Goal: Complete application form: Complete application form

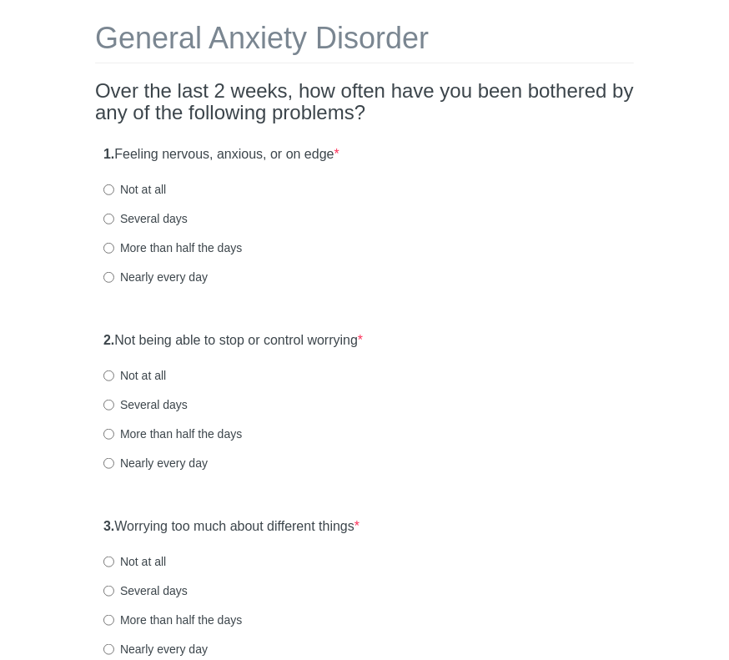
scroll to position [167, 0]
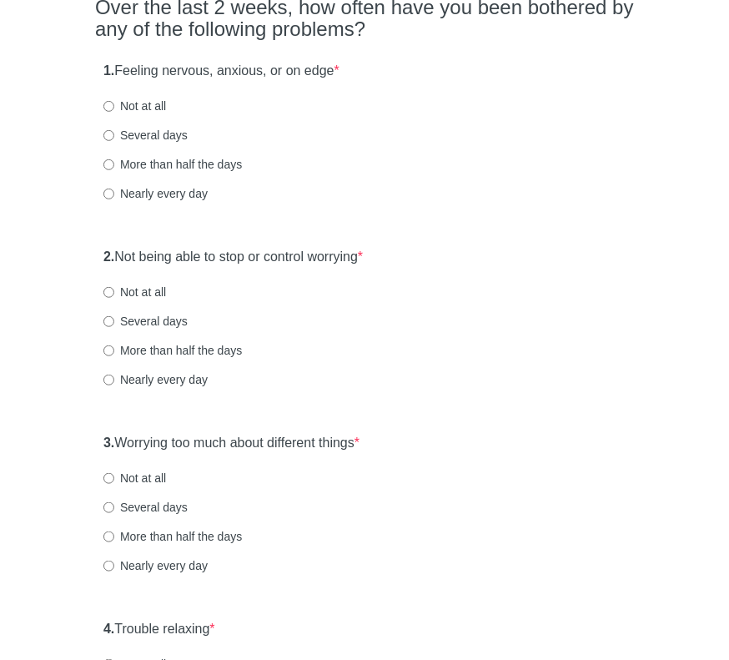
click at [108, 98] on label "Not at all" at bounding box center [134, 106] width 63 height 17
click at [108, 101] on input "Not at all" at bounding box center [108, 106] width 11 height 11
radio input "true"
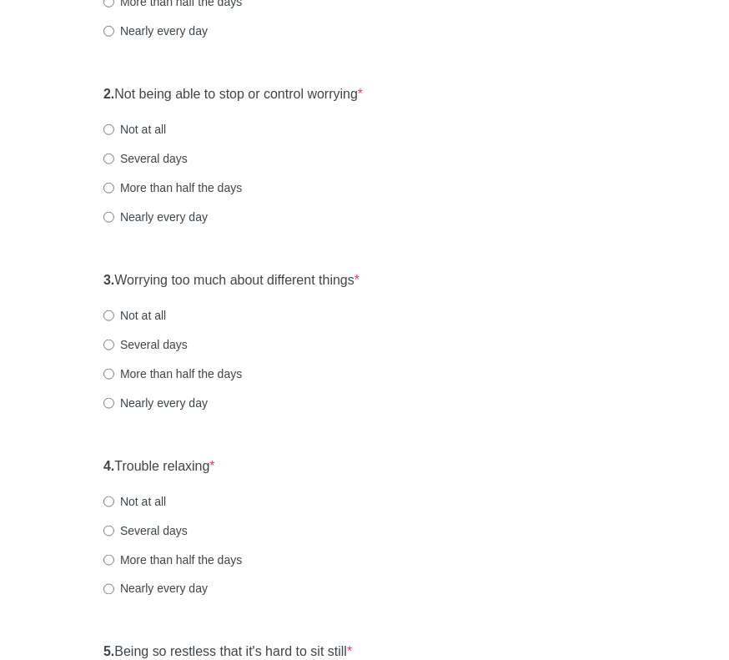
scroll to position [334, 0]
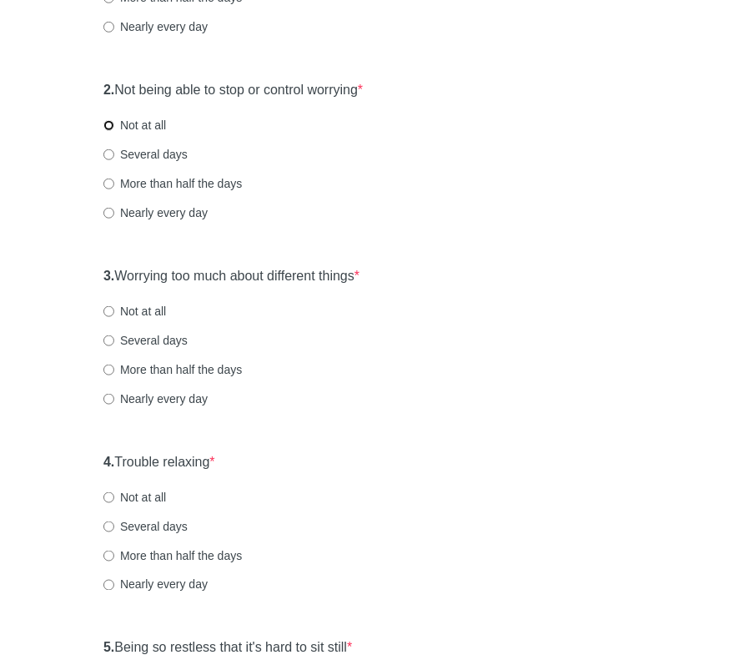
click at [108, 126] on input "Not at all" at bounding box center [108, 125] width 11 height 11
radio input "true"
click at [106, 306] on input "Not at all" at bounding box center [108, 311] width 11 height 11
radio input "true"
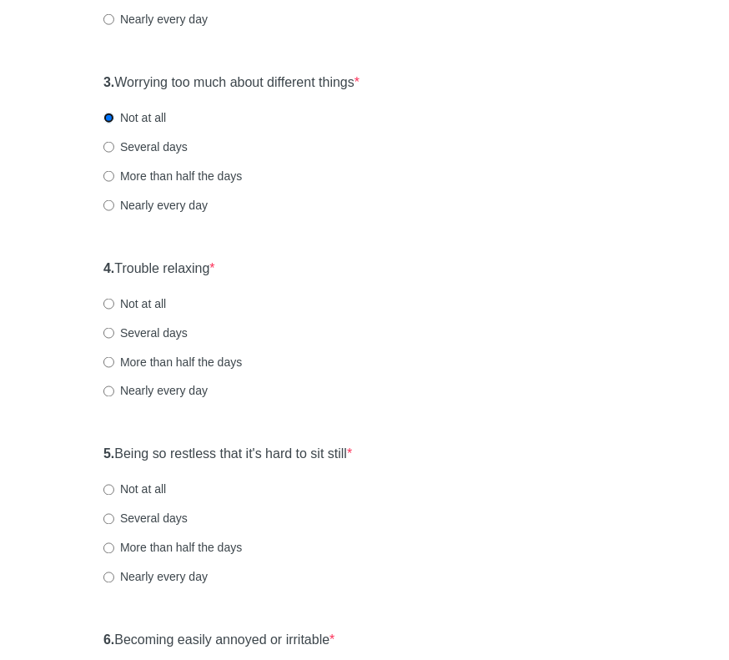
scroll to position [584, 0]
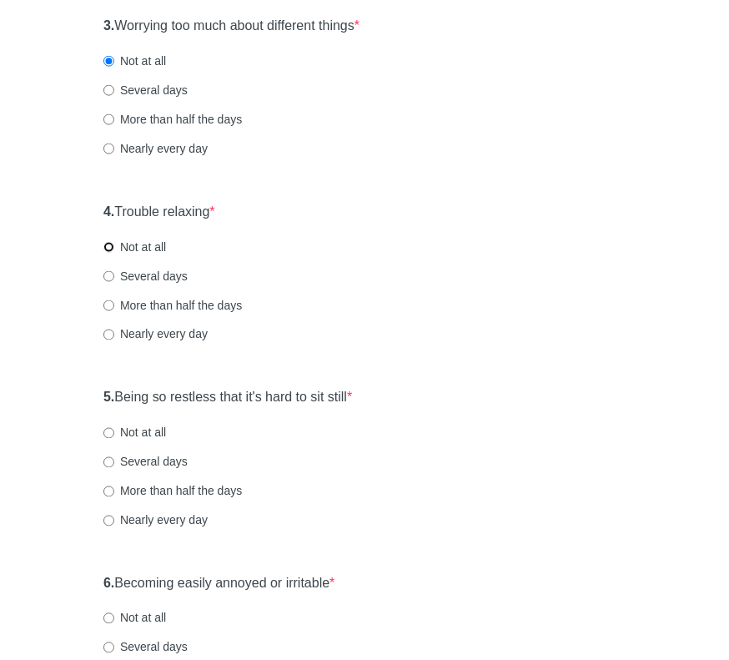
click at [108, 246] on input "Not at all" at bounding box center [108, 247] width 11 height 11
radio input "true"
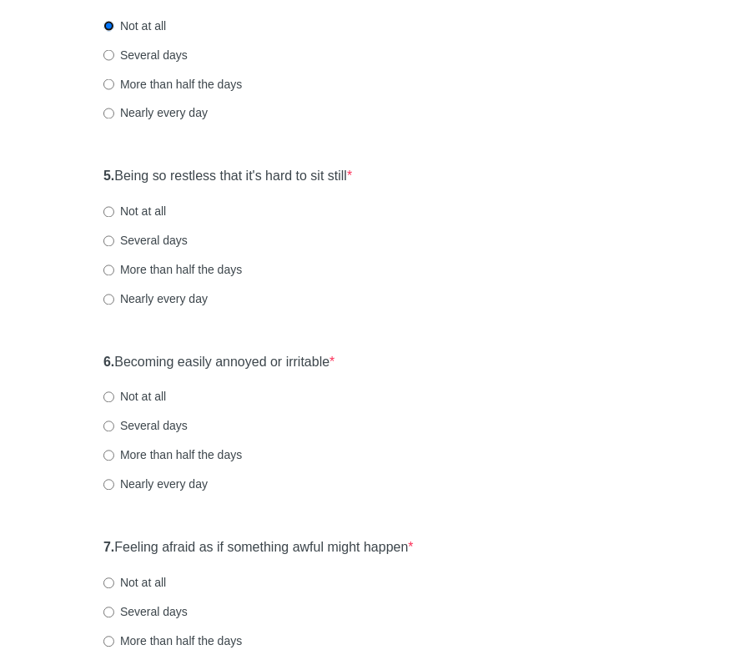
scroll to position [835, 0]
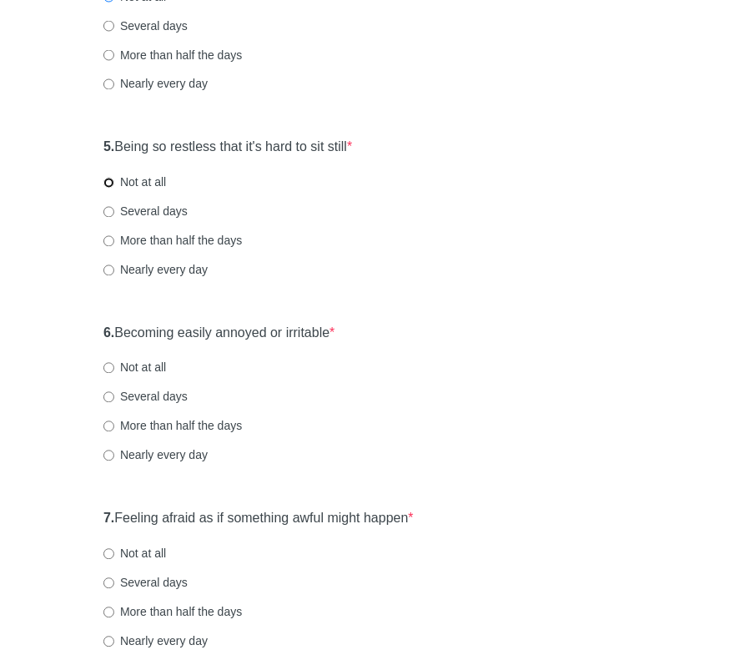
click at [110, 182] on input "Not at all" at bounding box center [108, 183] width 11 height 11
radio input "true"
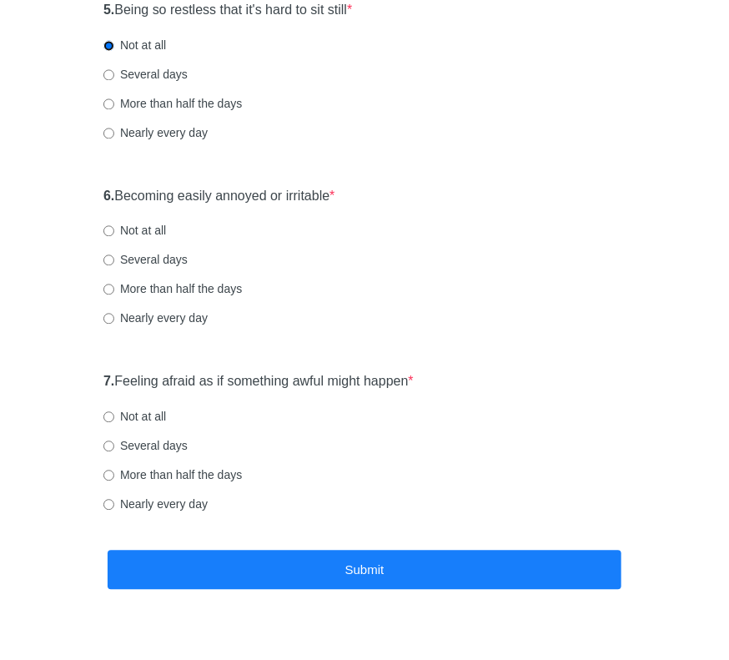
scroll to position [1002, 0]
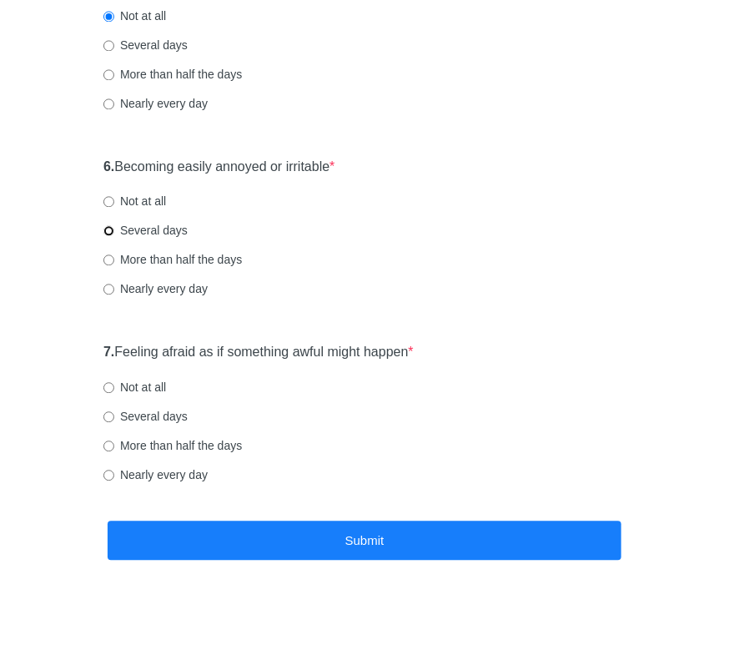
click at [108, 231] on input "Several days" at bounding box center [108, 230] width 11 height 11
radio input "true"
click at [110, 390] on input "Not at all" at bounding box center [108, 387] width 11 height 11
radio input "true"
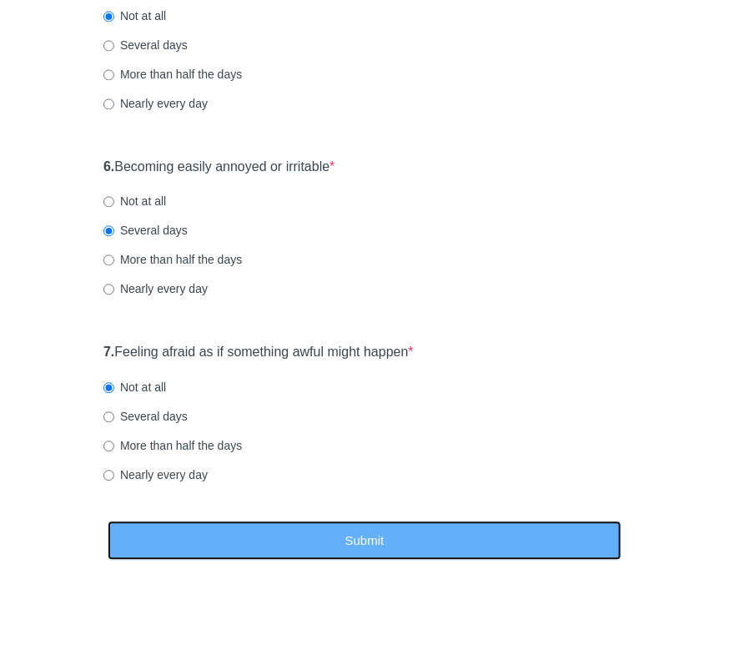
click at [353, 543] on button "Submit" at bounding box center [365, 540] width 514 height 39
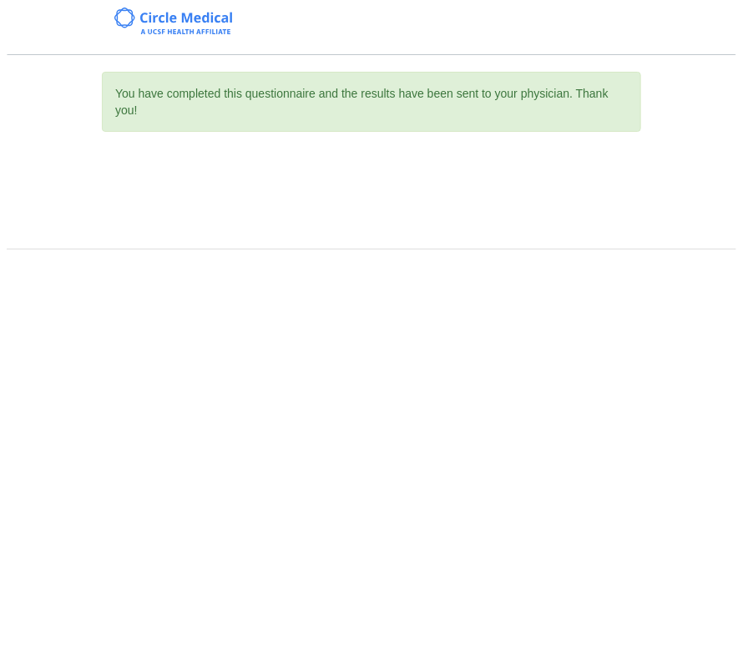
scroll to position [0, 0]
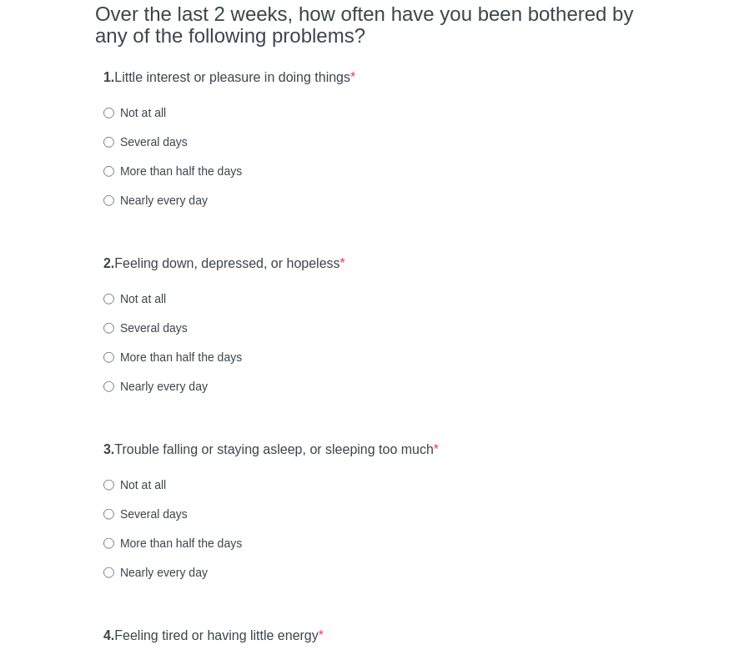
scroll to position [167, 0]
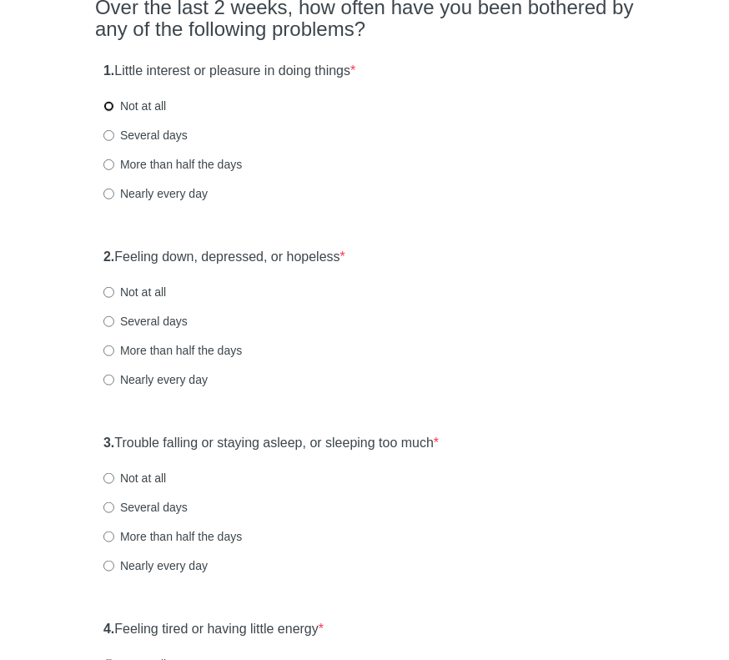
click at [110, 107] on input "Not at all" at bounding box center [108, 106] width 11 height 11
radio input "true"
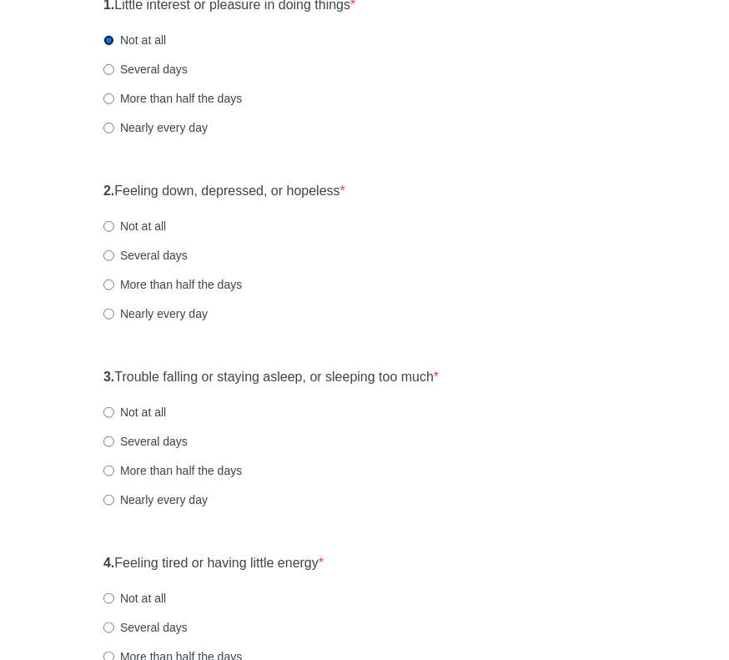
scroll to position [334, 0]
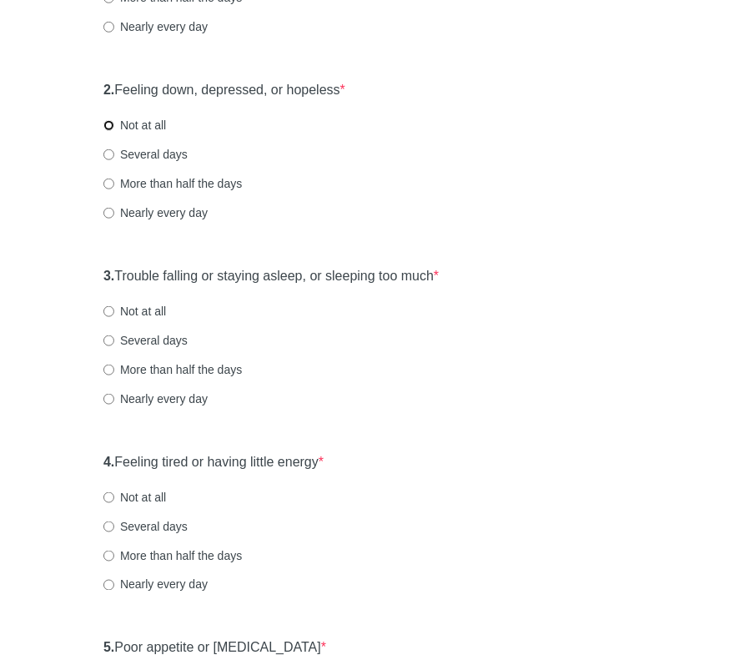
click at [110, 126] on input "Not at all" at bounding box center [108, 125] width 11 height 11
radio input "true"
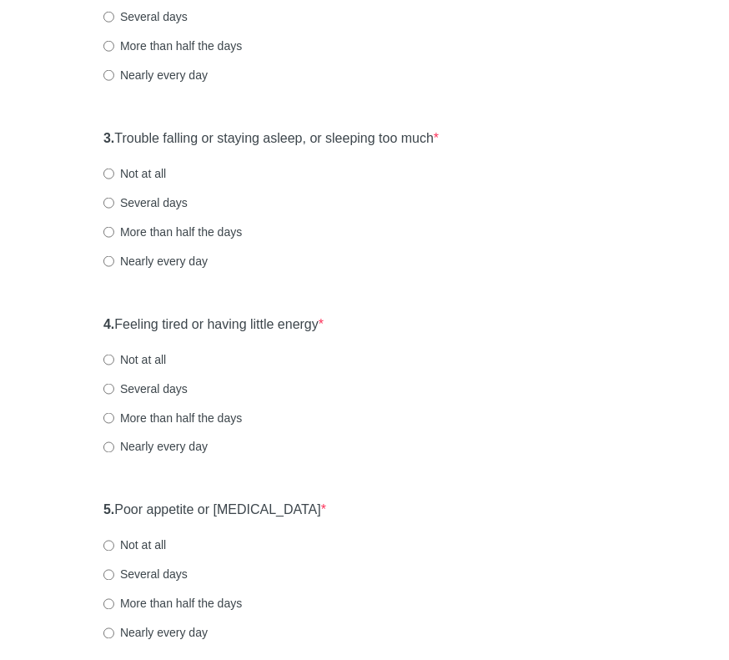
scroll to position [501, 0]
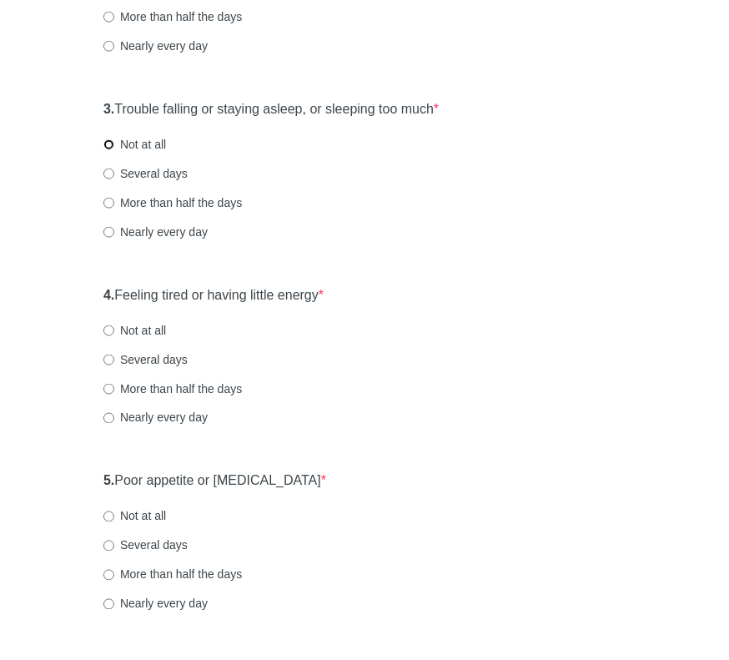
click at [107, 144] on input "Not at all" at bounding box center [108, 144] width 11 height 11
radio input "true"
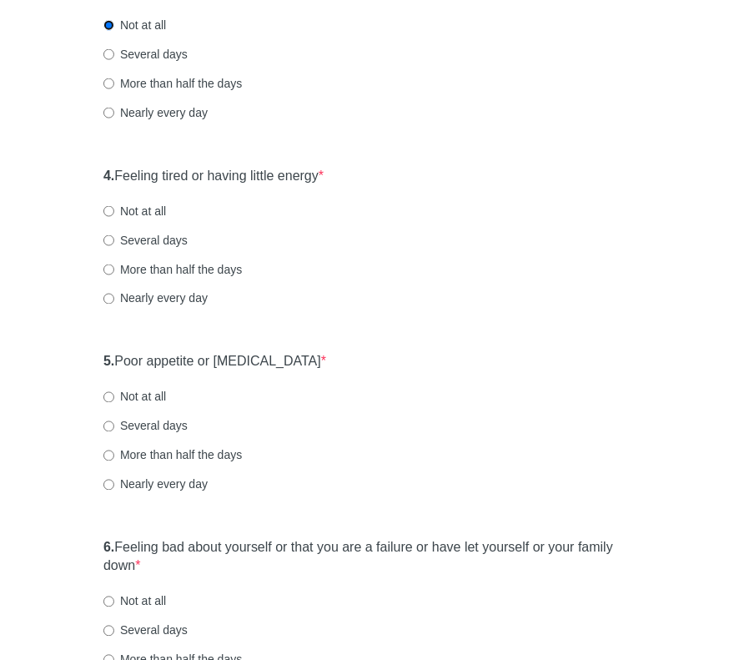
scroll to position [668, 0]
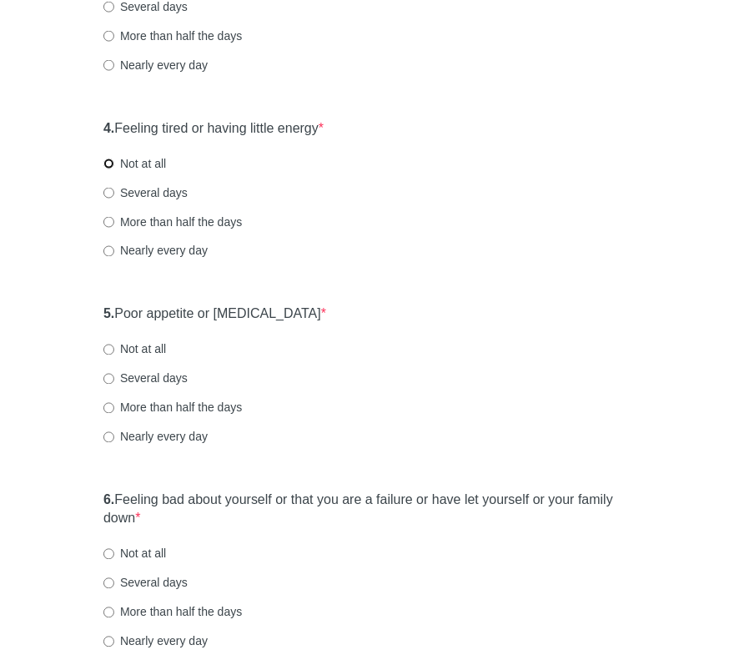
click at [108, 161] on input "Not at all" at bounding box center [108, 164] width 11 height 11
radio input "true"
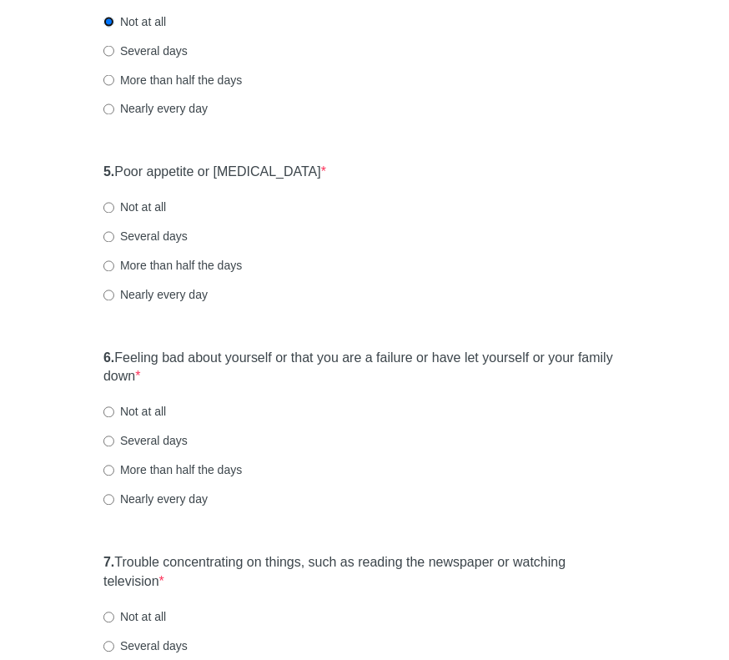
scroll to position [835, 0]
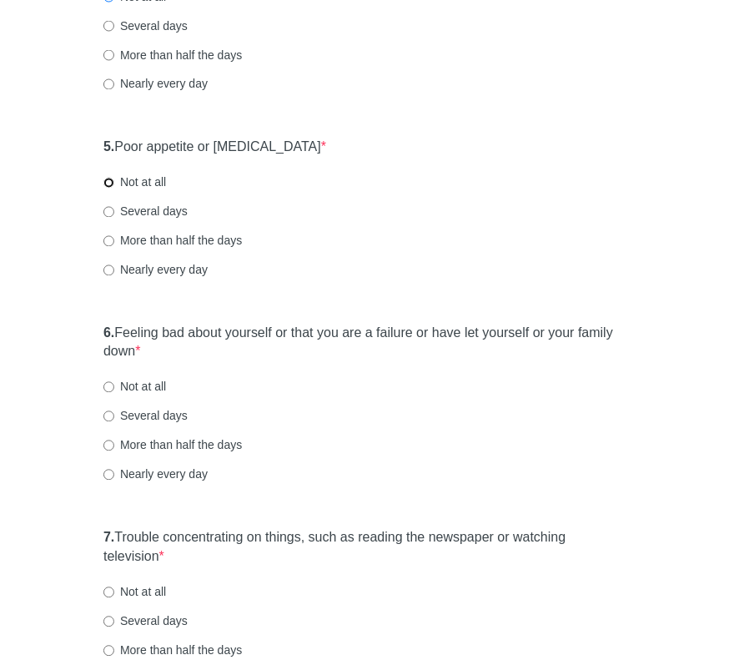
click at [105, 181] on input "Not at all" at bounding box center [108, 183] width 11 height 11
radio input "true"
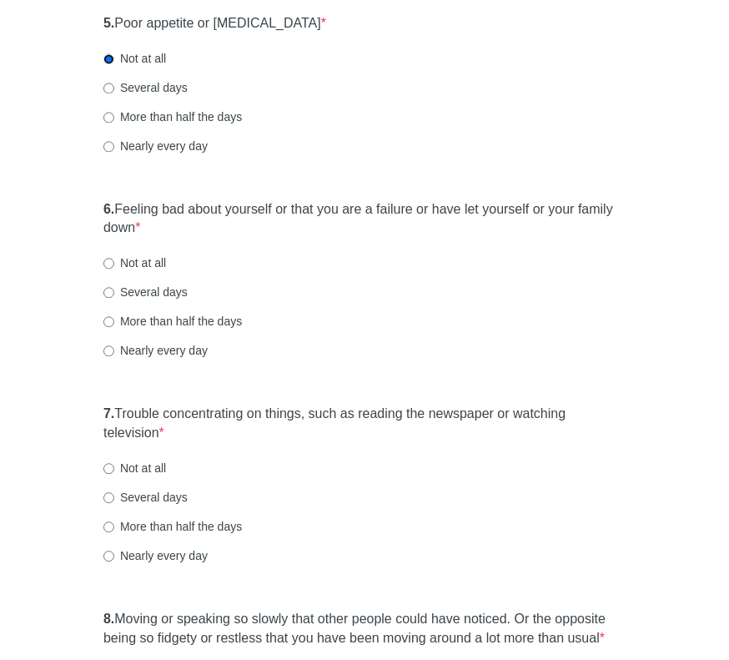
scroll to position [1002, 0]
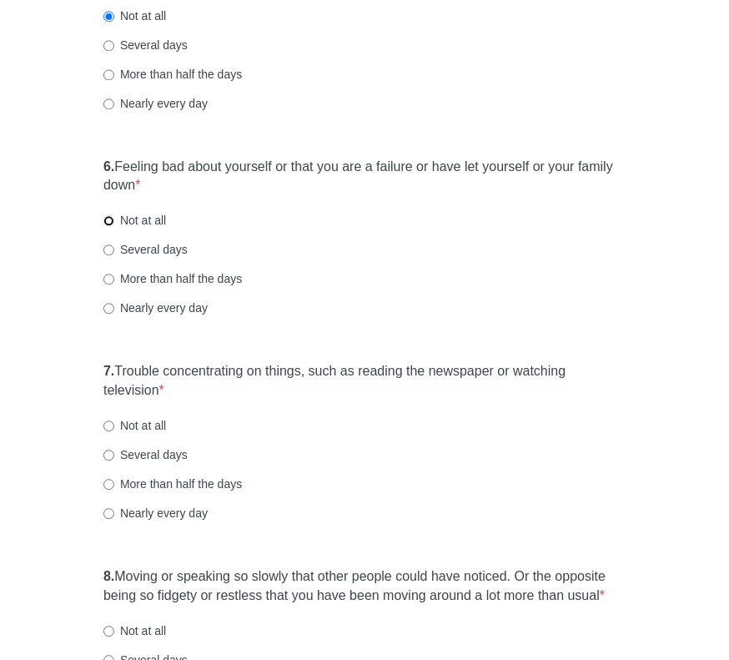
click at [110, 220] on input "Not at all" at bounding box center [108, 220] width 11 height 11
radio input "true"
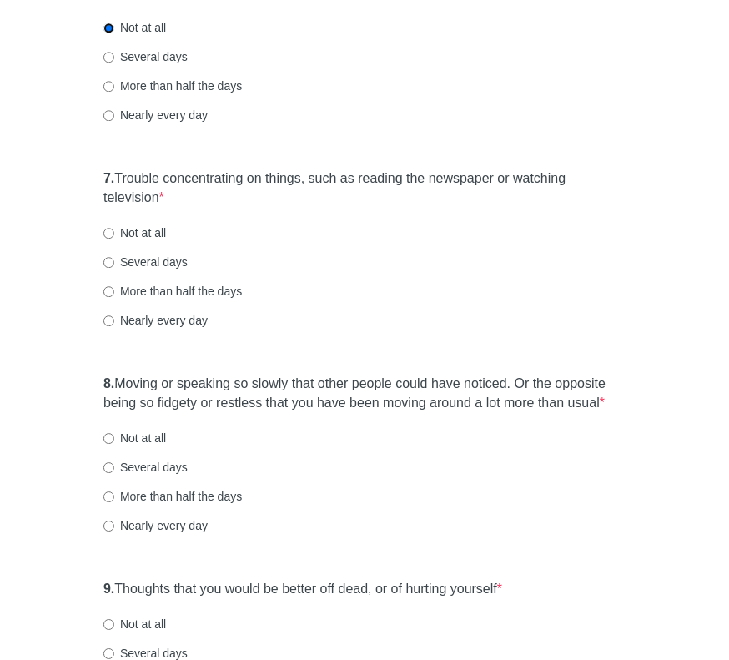
scroll to position [1252, 0]
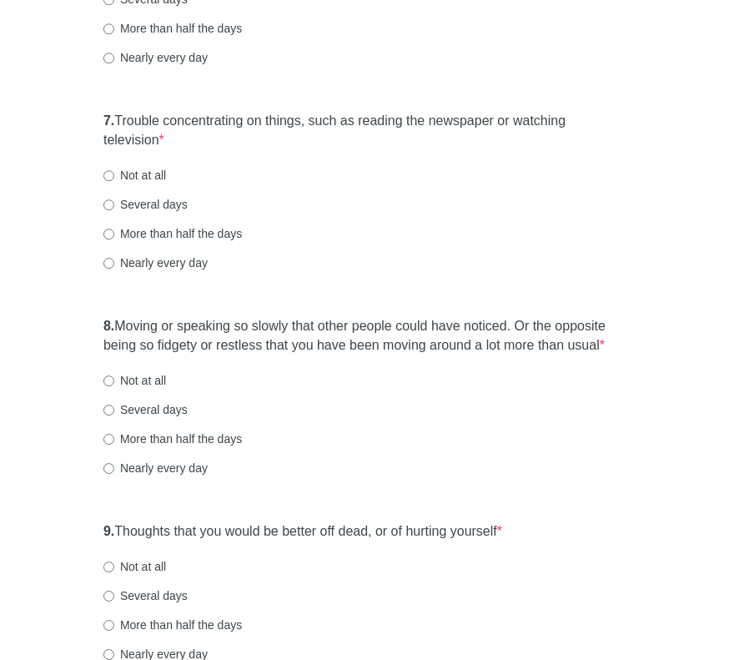
click at [104, 167] on label "Not at all" at bounding box center [134, 175] width 63 height 17
click at [104, 170] on input "Not at all" at bounding box center [108, 175] width 11 height 11
radio input "true"
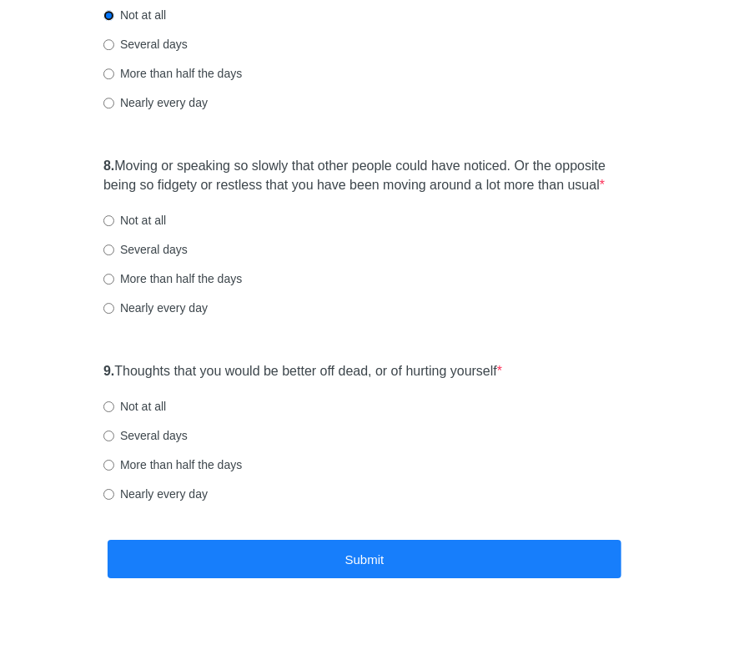
scroll to position [1419, 0]
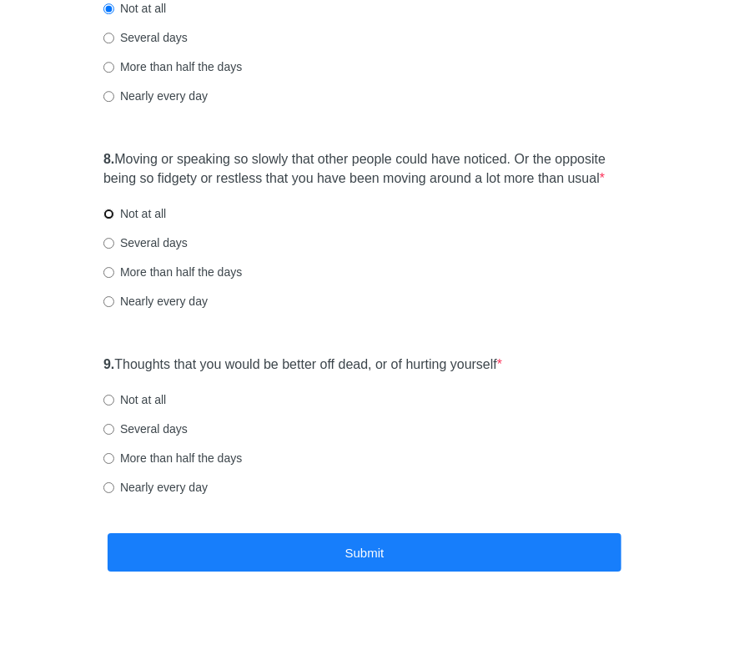
click at [110, 209] on input "Not at all" at bounding box center [108, 214] width 11 height 11
radio input "true"
click at [105, 400] on input "Not at all" at bounding box center [108, 400] width 11 height 11
radio input "true"
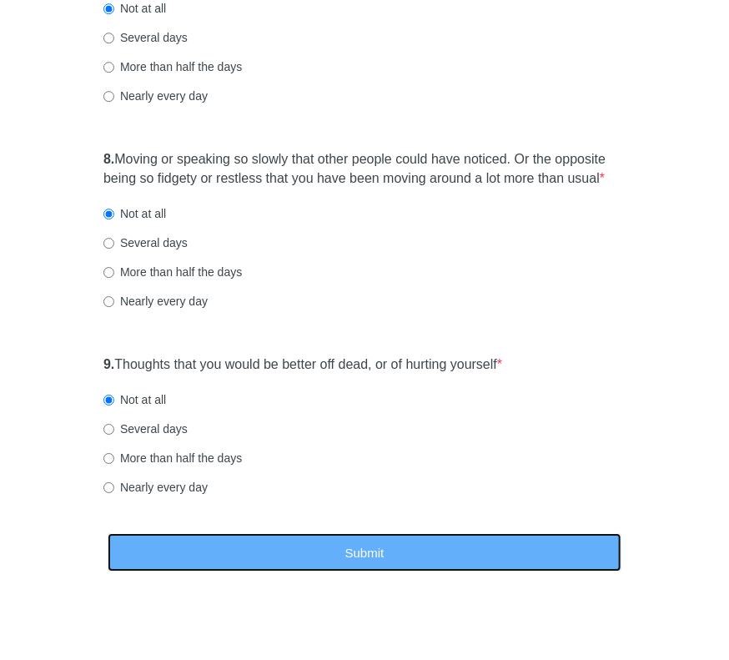
drag, startPoint x: 326, startPoint y: 556, endPoint x: 327, endPoint y: 530, distance: 25.9
click at [326, 553] on button "Submit" at bounding box center [365, 552] width 514 height 39
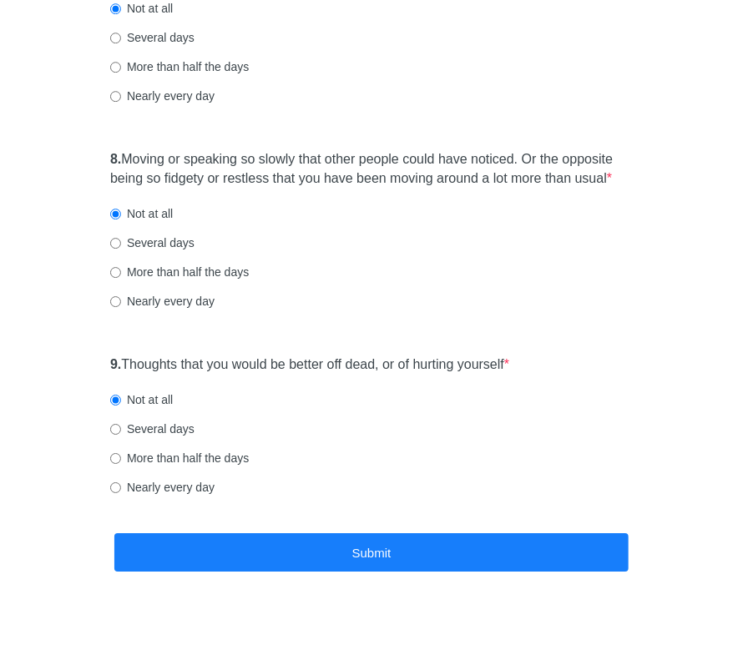
scroll to position [0, 0]
